Goal: Obtain resource: Download file/media

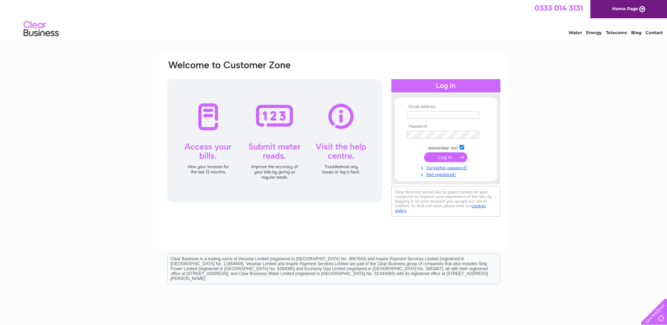
type input "[EMAIL_ADDRESS][DOMAIN_NAME]"
click at [439, 157] on input "submit" at bounding box center [445, 157] width 43 height 10
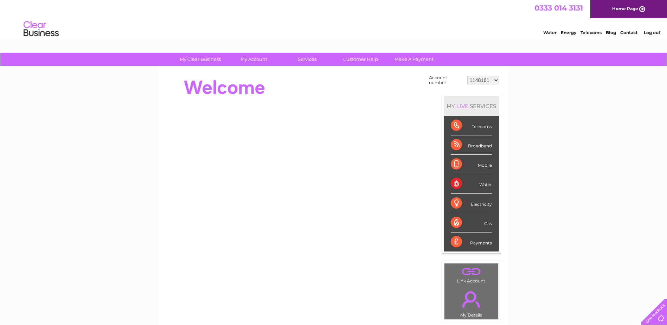
click at [483, 83] on select "1148161 30279462 30282852 30283178" at bounding box center [483, 80] width 32 height 8
click at [467, 76] on select "1148161 30279462 30282852 30283178" at bounding box center [483, 80] width 32 height 8
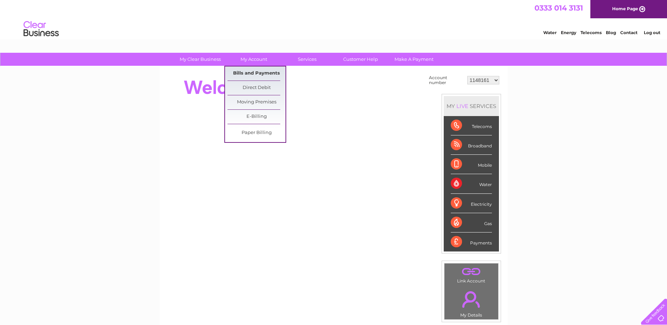
click at [246, 71] on link "Bills and Payments" at bounding box center [257, 73] width 58 height 14
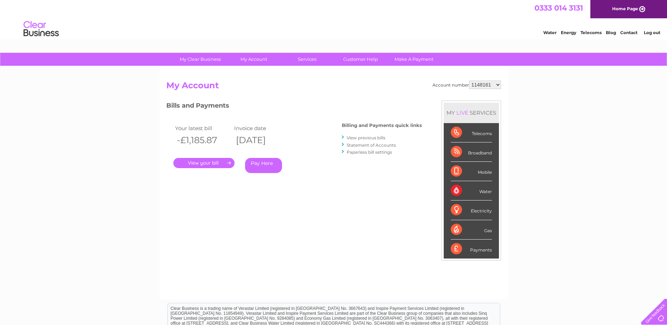
click at [217, 165] on link "." at bounding box center [203, 163] width 61 height 10
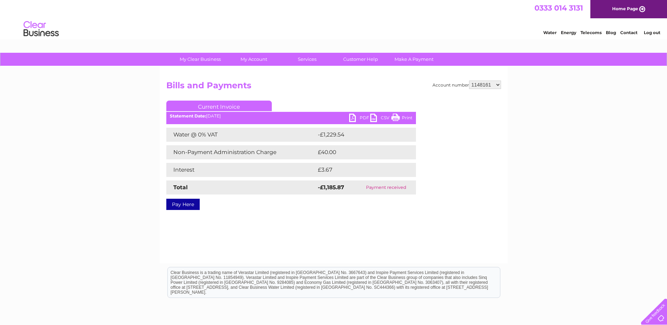
click at [359, 116] on link "PDF" at bounding box center [359, 119] width 21 height 10
click at [480, 85] on select "1148161 30279462 30282852 30283178" at bounding box center [485, 85] width 32 height 8
select select "30279462"
click at [469, 81] on select "1148161 30279462 30282852 30283178" at bounding box center [485, 85] width 32 height 8
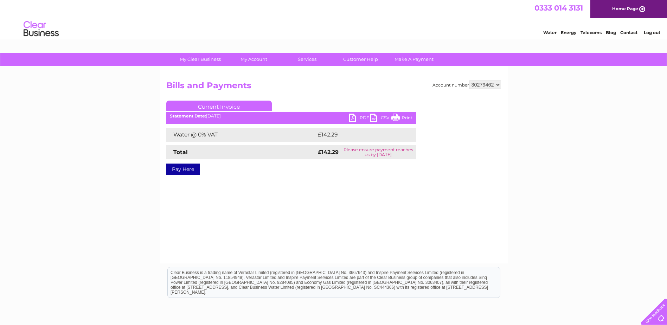
click at [352, 119] on link "PDF" at bounding box center [359, 119] width 21 height 10
click at [487, 83] on select "1148161 30279462 30282852 30283178" at bounding box center [485, 85] width 32 height 8
select select "30282852"
click at [469, 81] on select "1148161 30279462 30282852 30283178" at bounding box center [485, 85] width 32 height 8
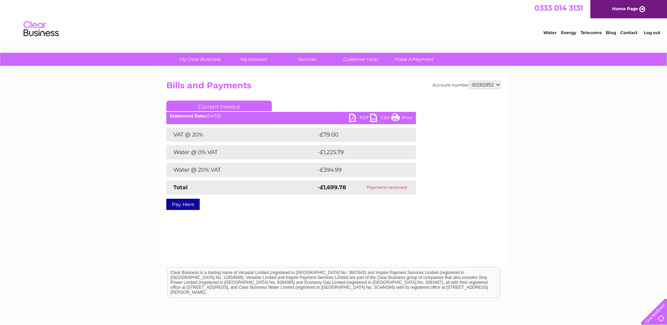
click at [362, 115] on link "PDF" at bounding box center [359, 119] width 21 height 10
click at [496, 84] on select "1148161 30279462 30282852 30283178" at bounding box center [485, 85] width 32 height 8
select select "30283178"
click at [469, 81] on select "1148161 30279462 30282852 30283178" at bounding box center [485, 85] width 32 height 8
click at [361, 116] on link "PDF" at bounding box center [359, 119] width 21 height 10
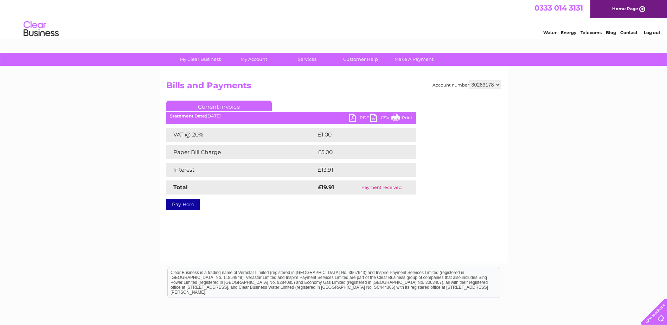
click at [657, 35] on li "Log out" at bounding box center [652, 32] width 21 height 9
click at [656, 33] on link "Log out" at bounding box center [652, 32] width 17 height 5
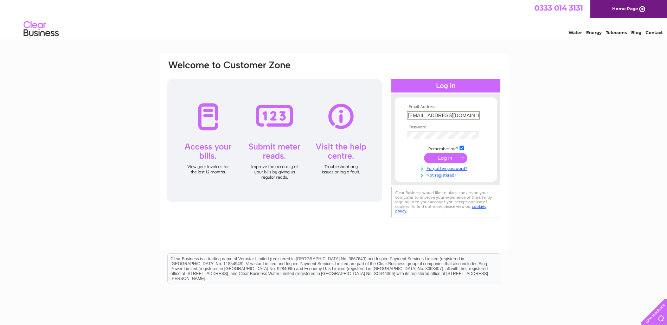
drag, startPoint x: 428, startPoint y: 114, endPoint x: 365, endPoint y: 113, distance: 63.3
click at [365, 113] on div "Email Address: [EMAIL_ADDRESS][DOMAIN_NAME] Password:" at bounding box center [333, 139] width 335 height 159
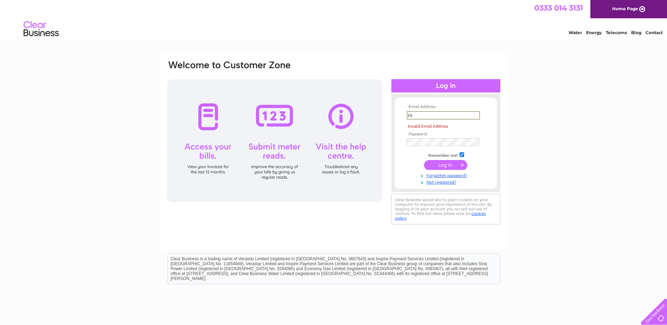
type input "m"
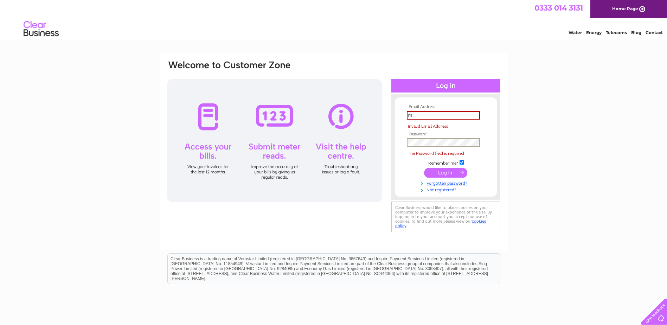
drag, startPoint x: 437, startPoint y: 110, endPoint x: 432, endPoint y: 114, distance: 6.5
click at [437, 110] on td "m" at bounding box center [446, 115] width 82 height 12
drag, startPoint x: 428, startPoint y: 115, endPoint x: 386, endPoint y: 118, distance: 42.3
click at [386, 118] on div "Email Address: m Invalid Email Address Password: The Password field is required" at bounding box center [333, 147] width 335 height 174
click at [465, 113] on input "text" at bounding box center [443, 115] width 73 height 8
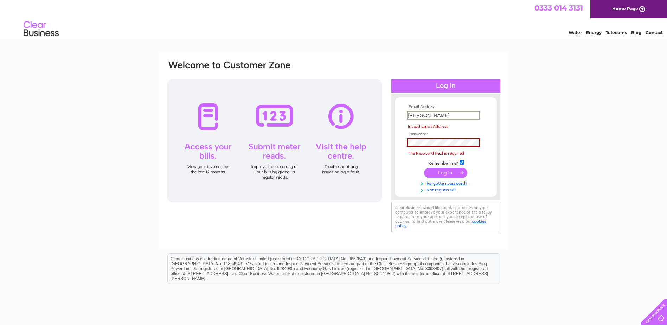
type input "[EMAIL_ADDRESS][PERSON_NAME][DOMAIN_NAME]"
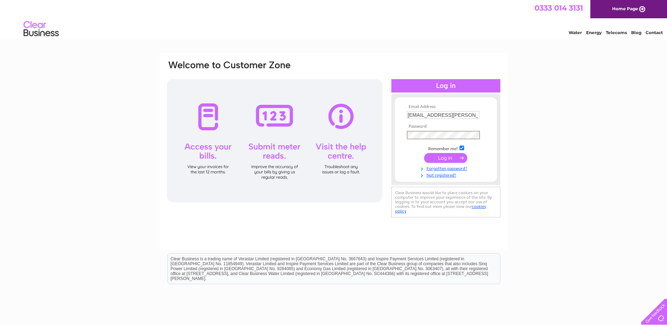
click at [424, 153] on input "submit" at bounding box center [445, 158] width 43 height 10
click at [531, 129] on div "Email Address: [EMAIL_ADDRESS][PERSON_NAME][DOMAIN_NAME] Password:" at bounding box center [333, 211] width 667 height 317
click at [453, 158] on input "submit" at bounding box center [445, 157] width 43 height 10
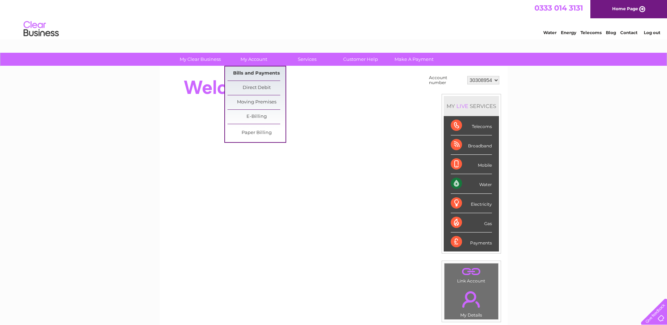
click at [255, 75] on link "Bills and Payments" at bounding box center [257, 73] width 58 height 14
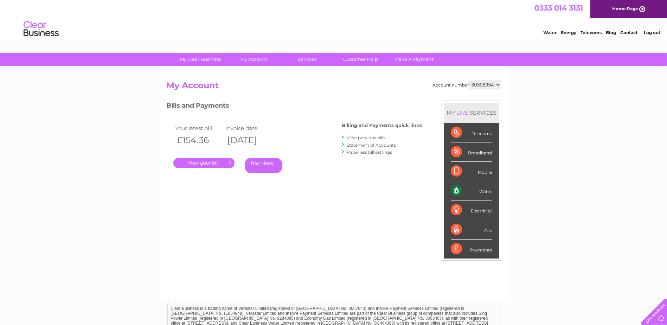
click at [216, 162] on link "." at bounding box center [203, 163] width 61 height 10
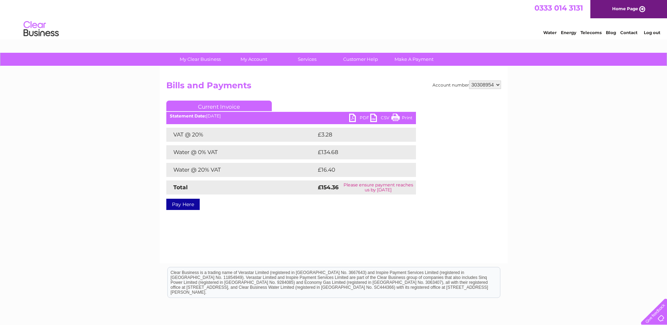
click at [365, 118] on link "PDF" at bounding box center [359, 119] width 21 height 10
